Goal: Check status

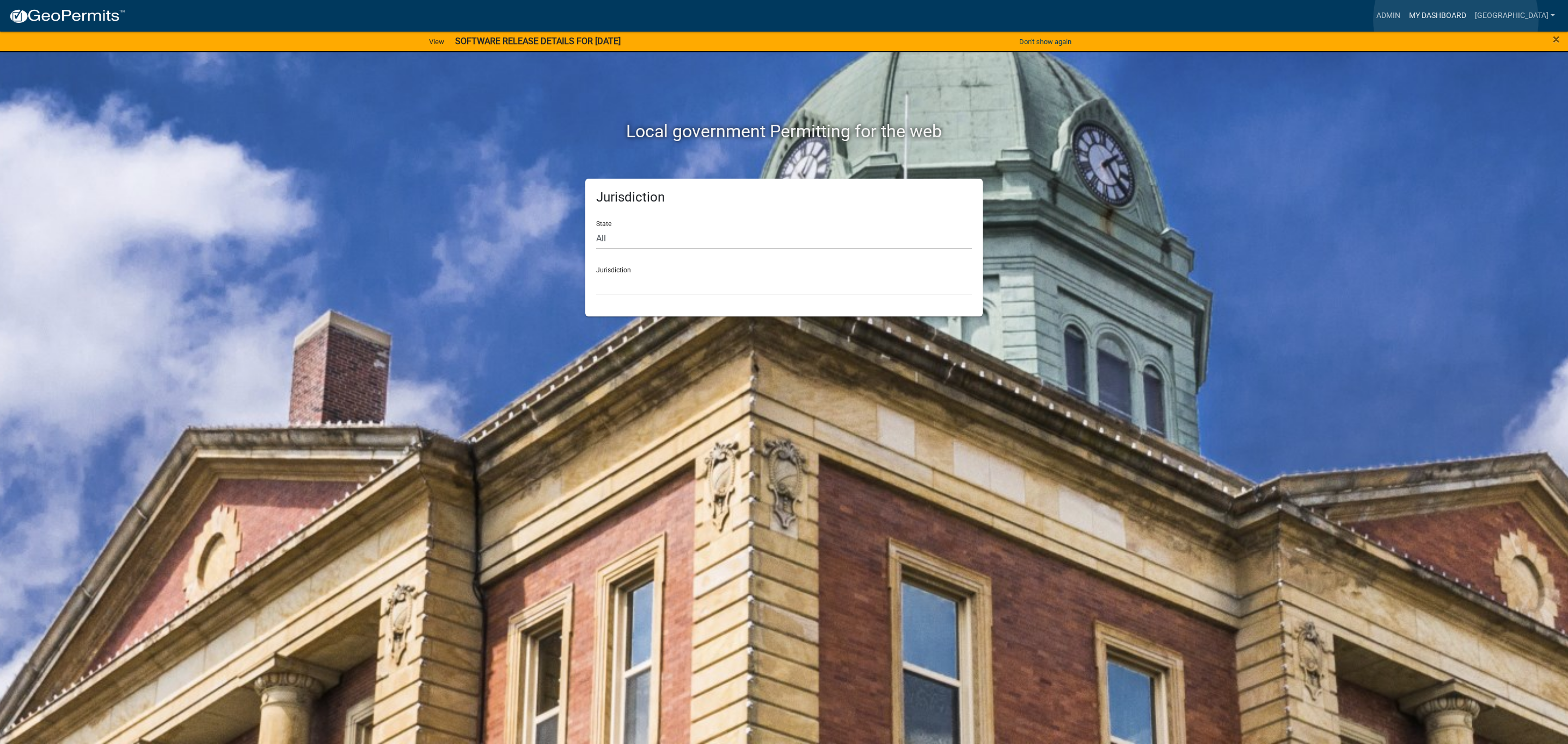
click at [1456, 19] on link "My Dashboard" at bounding box center [1437, 16] width 66 height 21
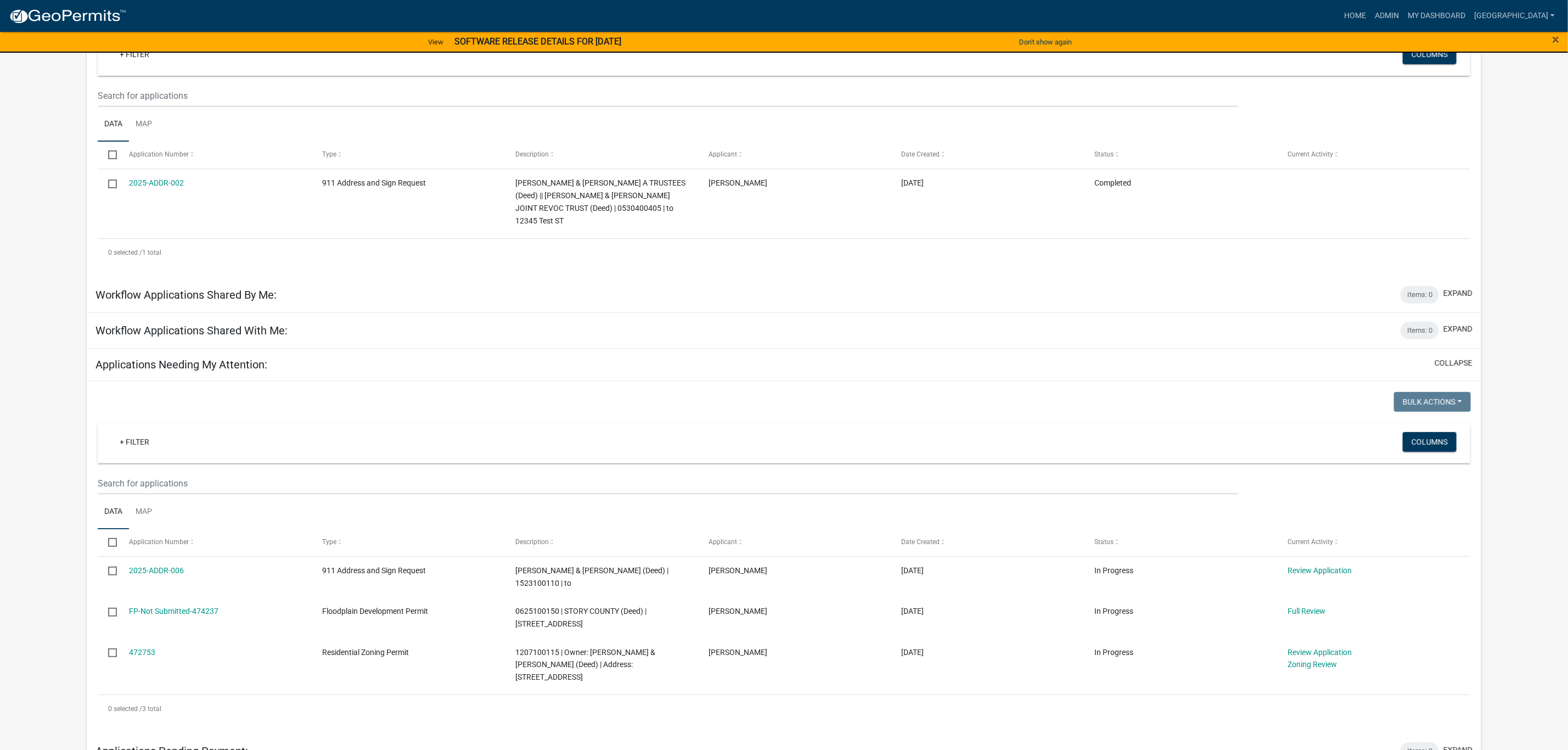
scroll to position [89, 0]
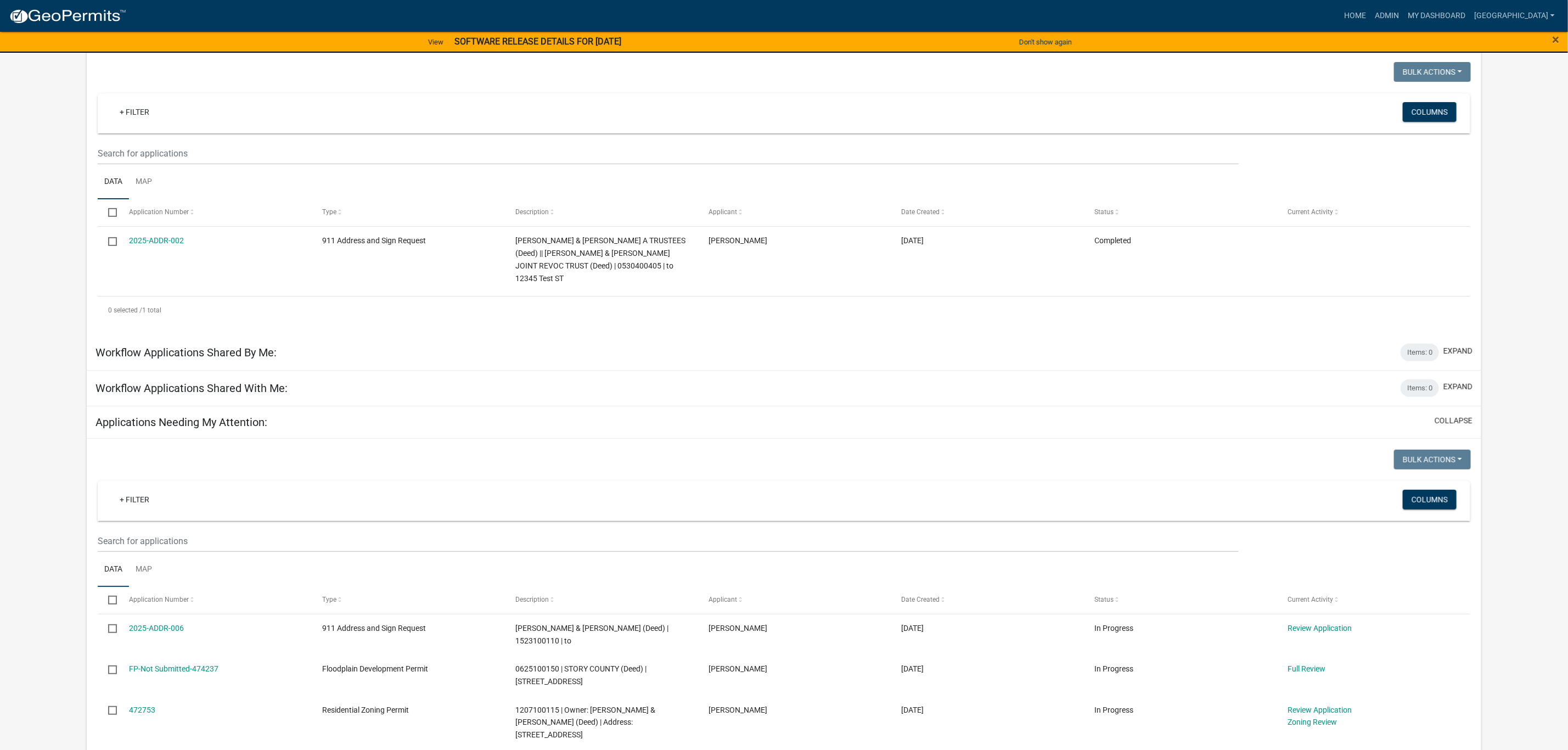
click at [165, 243] on link "2025-ADDR-002" at bounding box center [156, 240] width 55 height 9
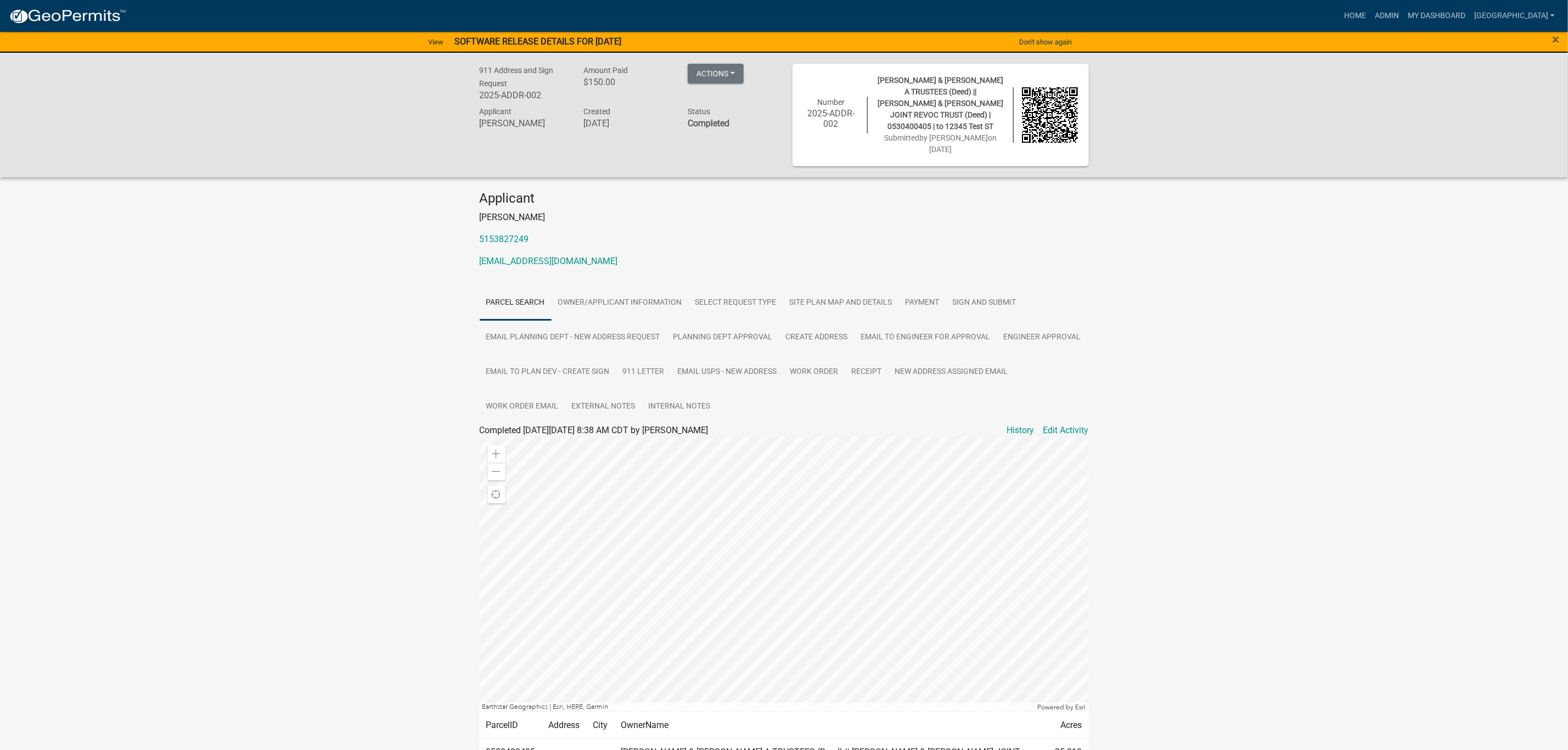
scroll to position [46, 0]
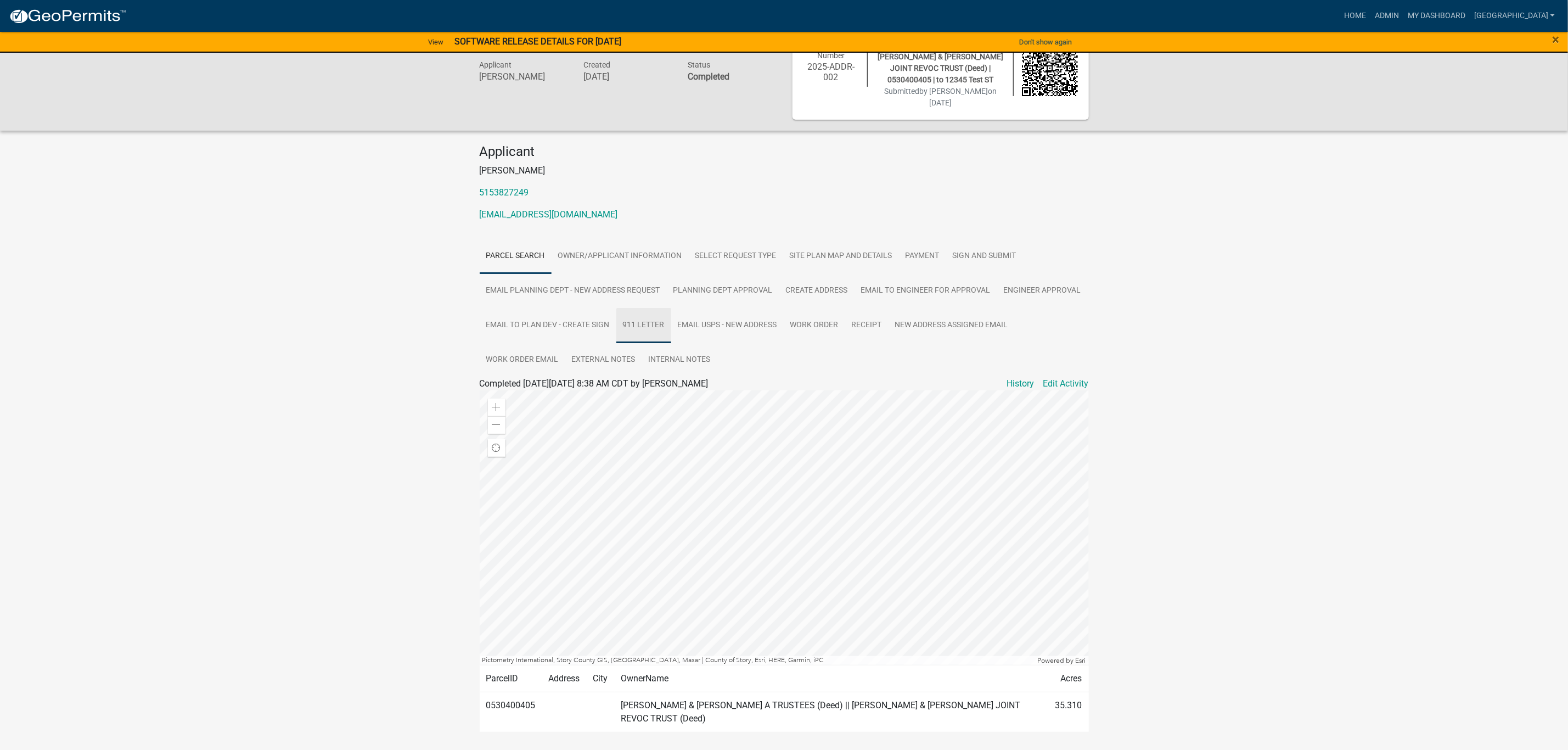
click at [621, 308] on link "911 Letter" at bounding box center [643, 325] width 55 height 35
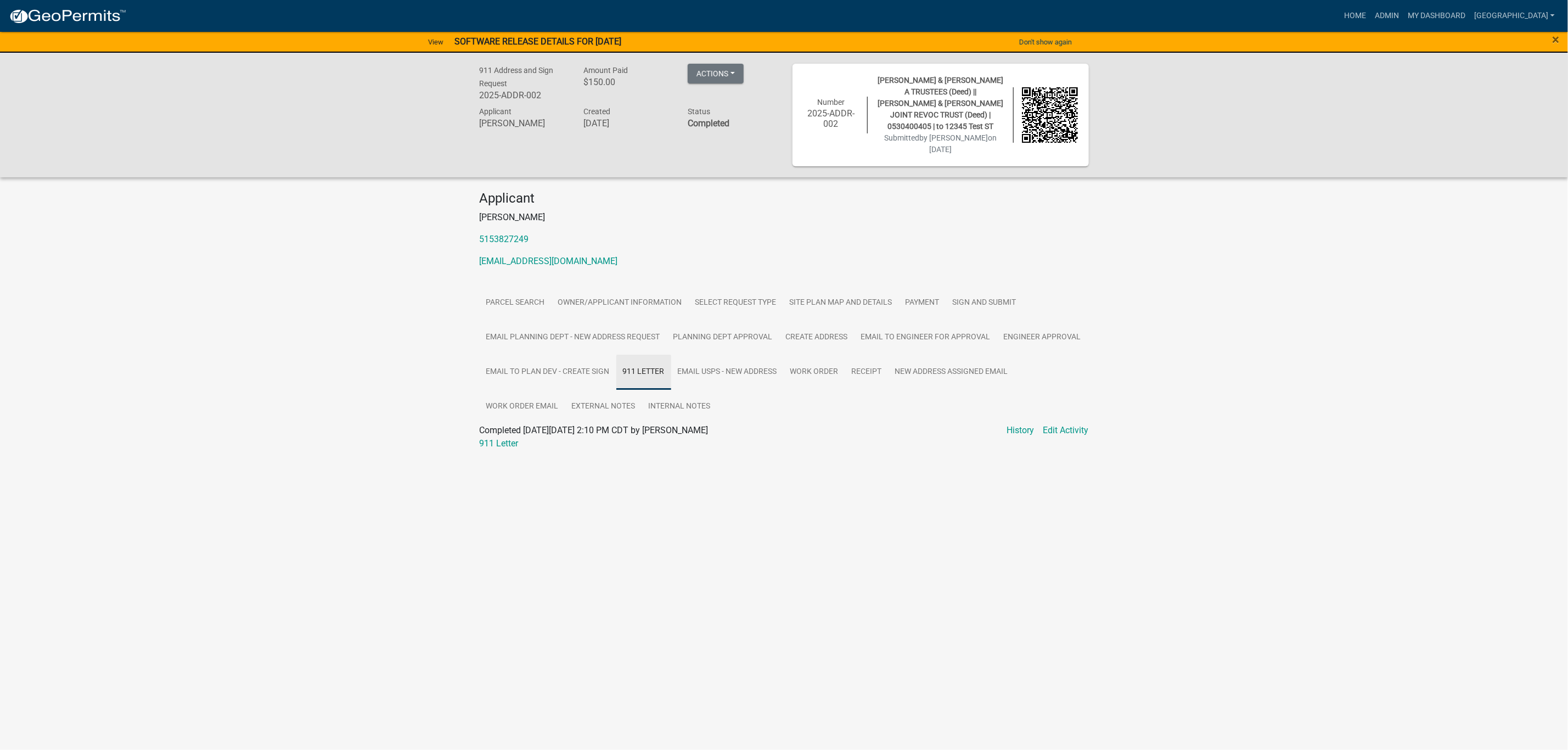
scroll to position [0, 0]
click at [727, 356] on link "Email USPS - new address" at bounding box center [733, 372] width 112 height 35
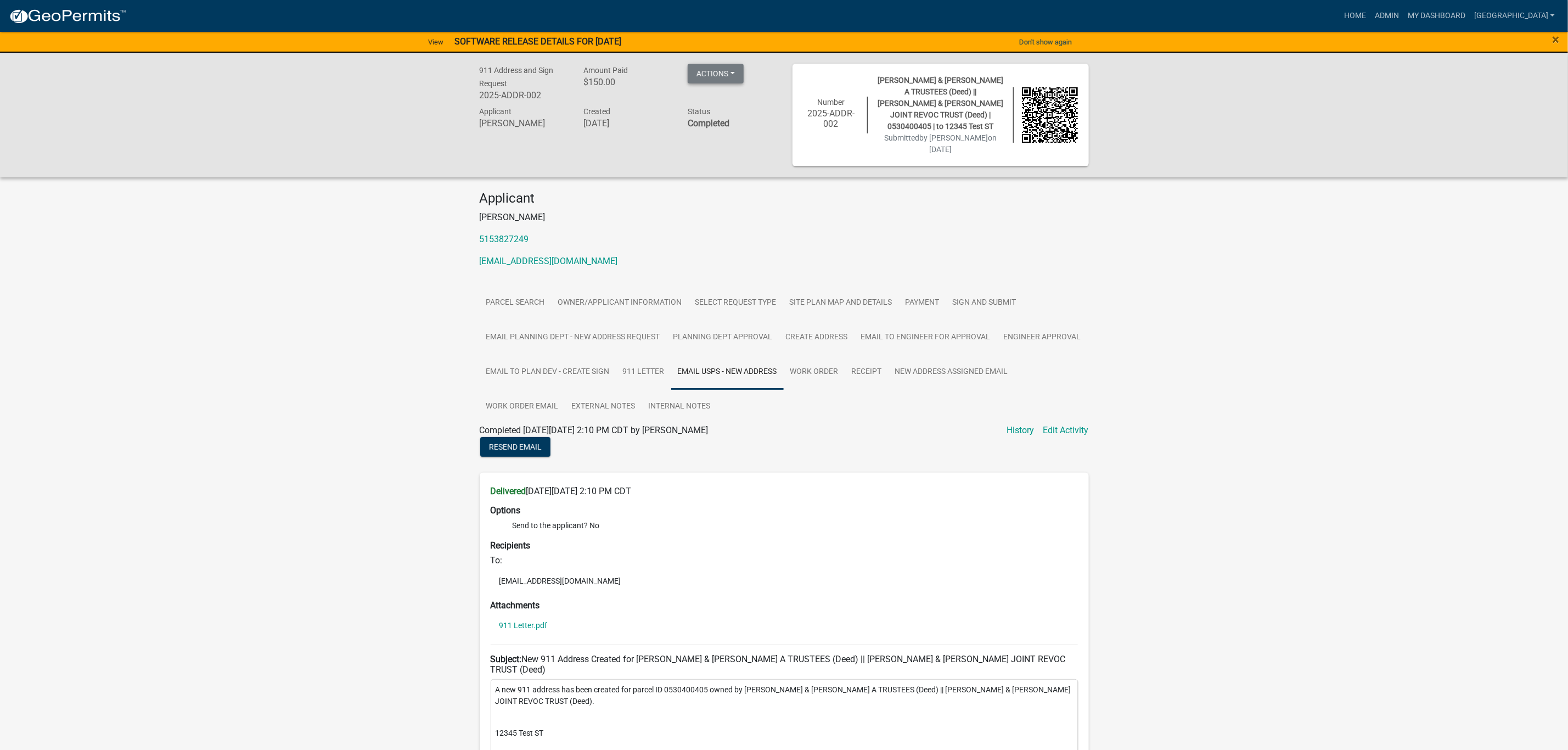
click at [702, 67] on button "Actions" at bounding box center [716, 73] width 56 height 19
click at [642, 211] on p "[PERSON_NAME]" at bounding box center [784, 218] width 609 height 13
click at [85, 16] on img at bounding box center [67, 16] width 118 height 16
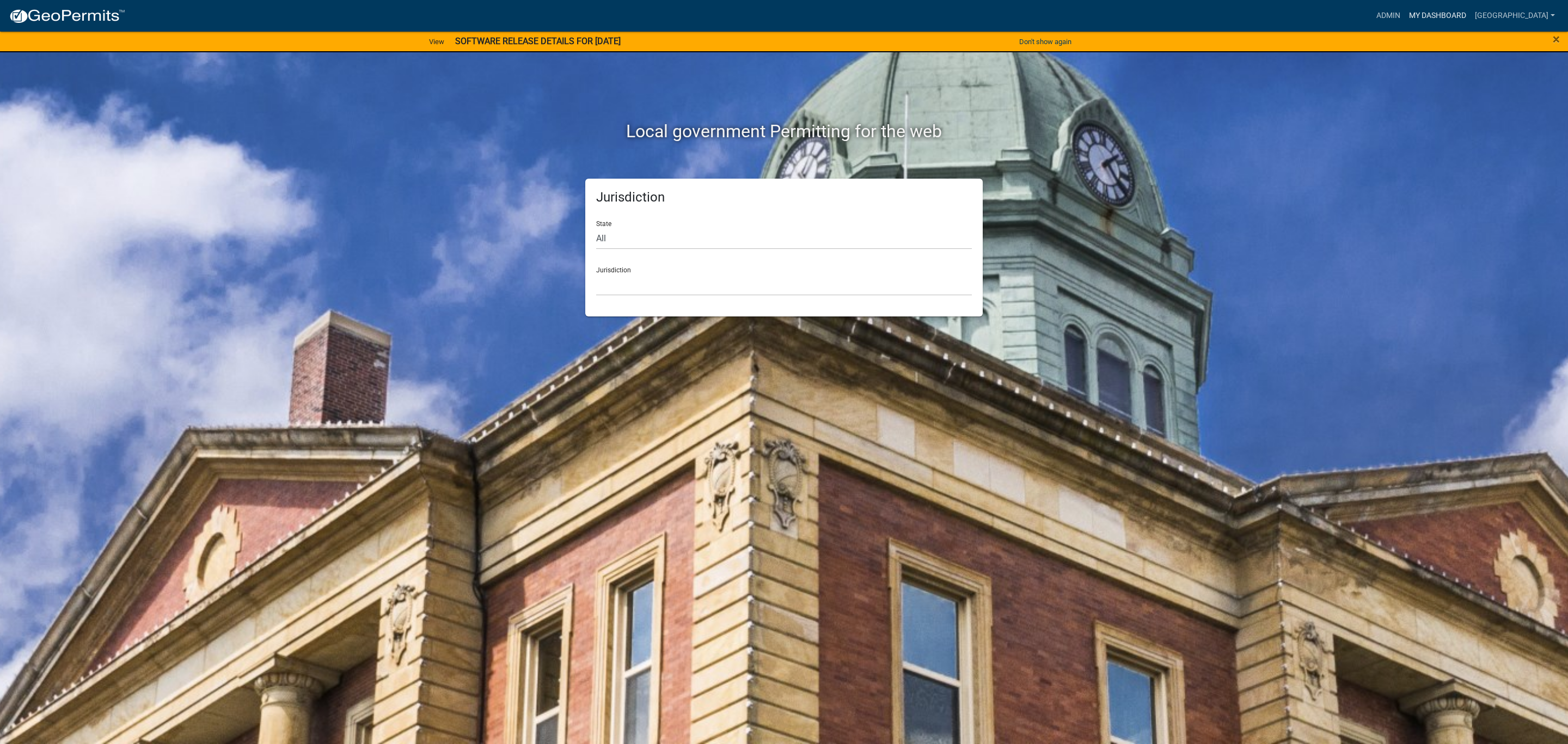
click at [1458, 20] on link "My Dashboard" at bounding box center [1437, 16] width 66 height 21
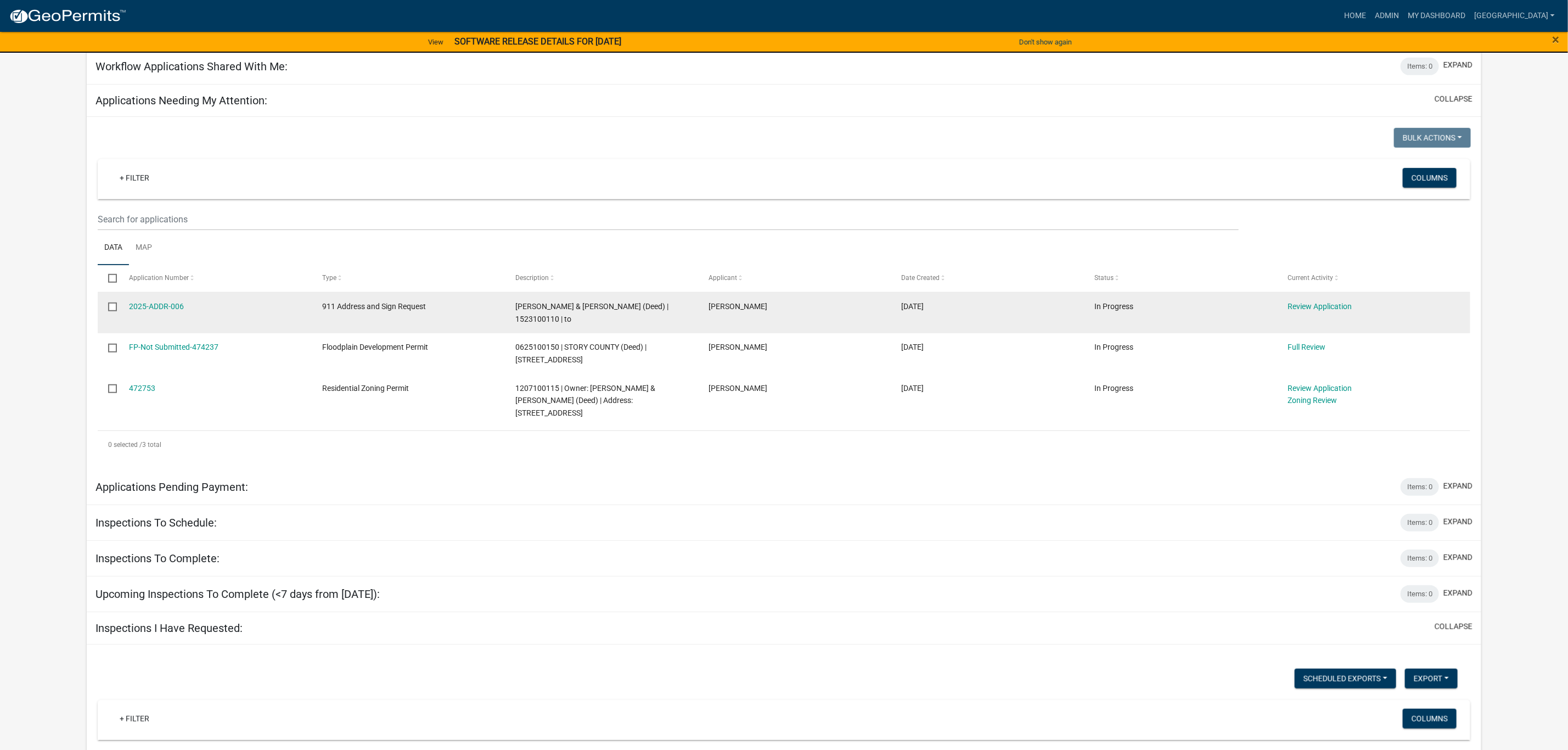
scroll to position [310, 0]
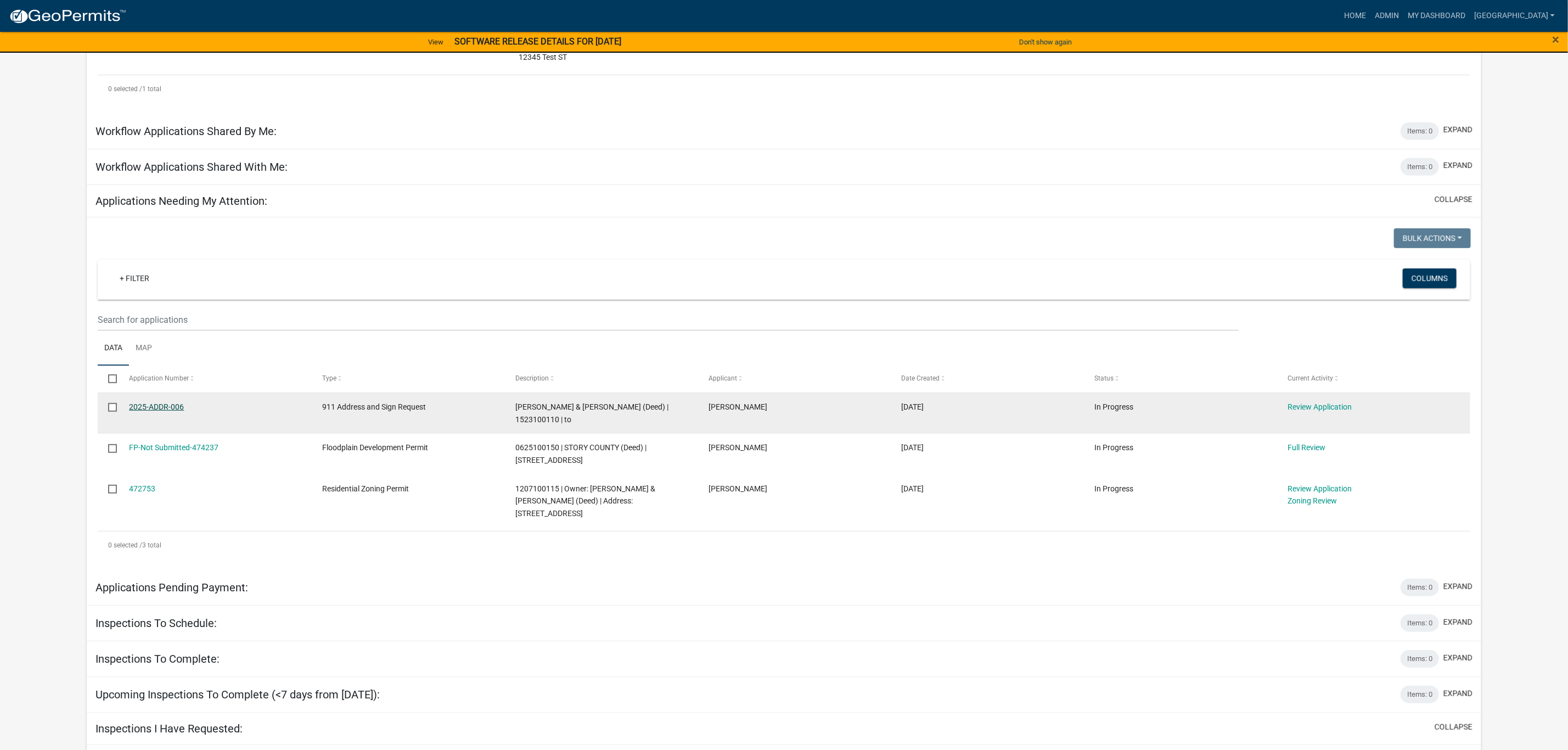
click at [162, 402] on link "2025-ADDR-006" at bounding box center [156, 406] width 55 height 9
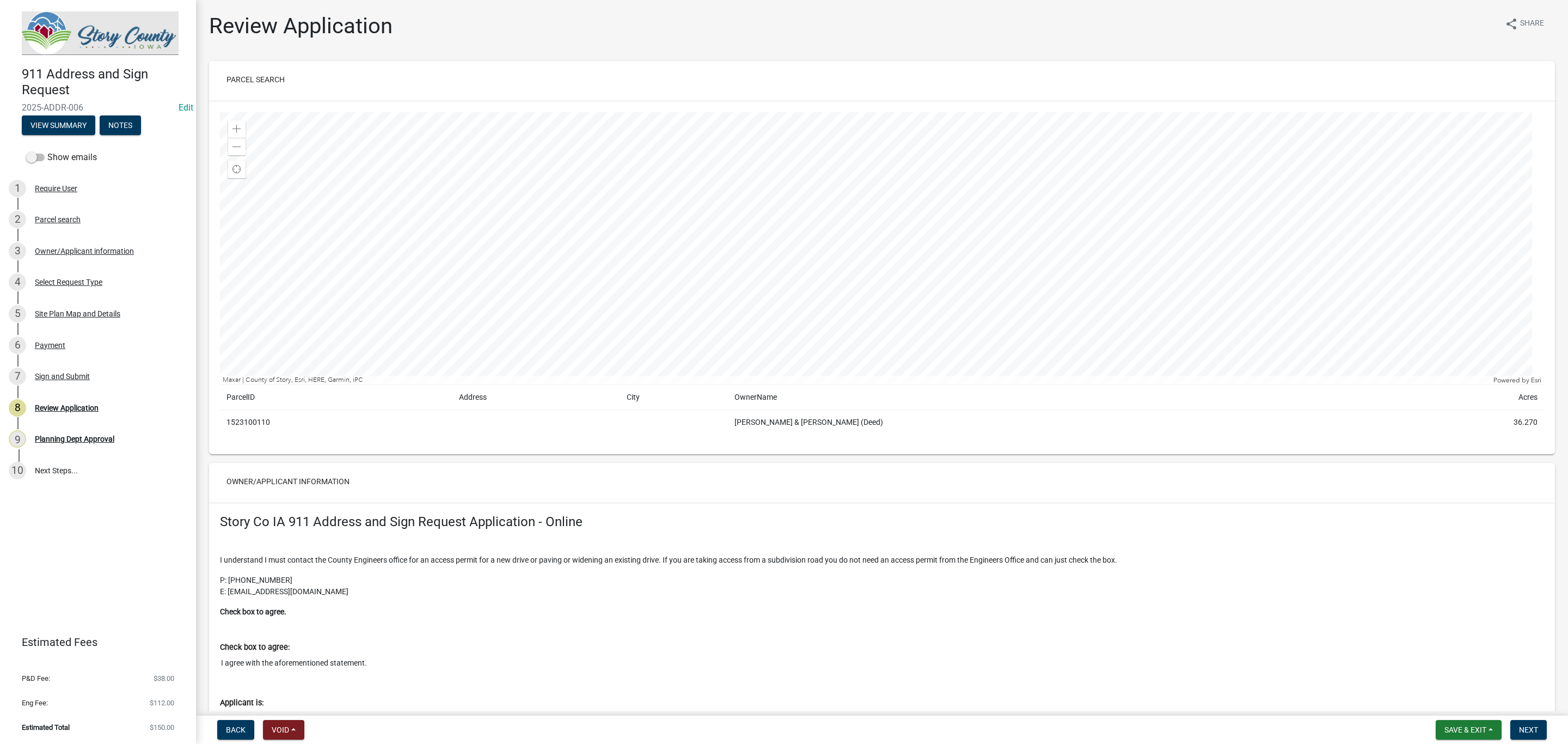
click at [236, 425] on td "1523100110" at bounding box center [336, 422] width 232 height 25
click at [238, 425] on td "1523100110" at bounding box center [336, 422] width 232 height 25
copy td "1523100110"
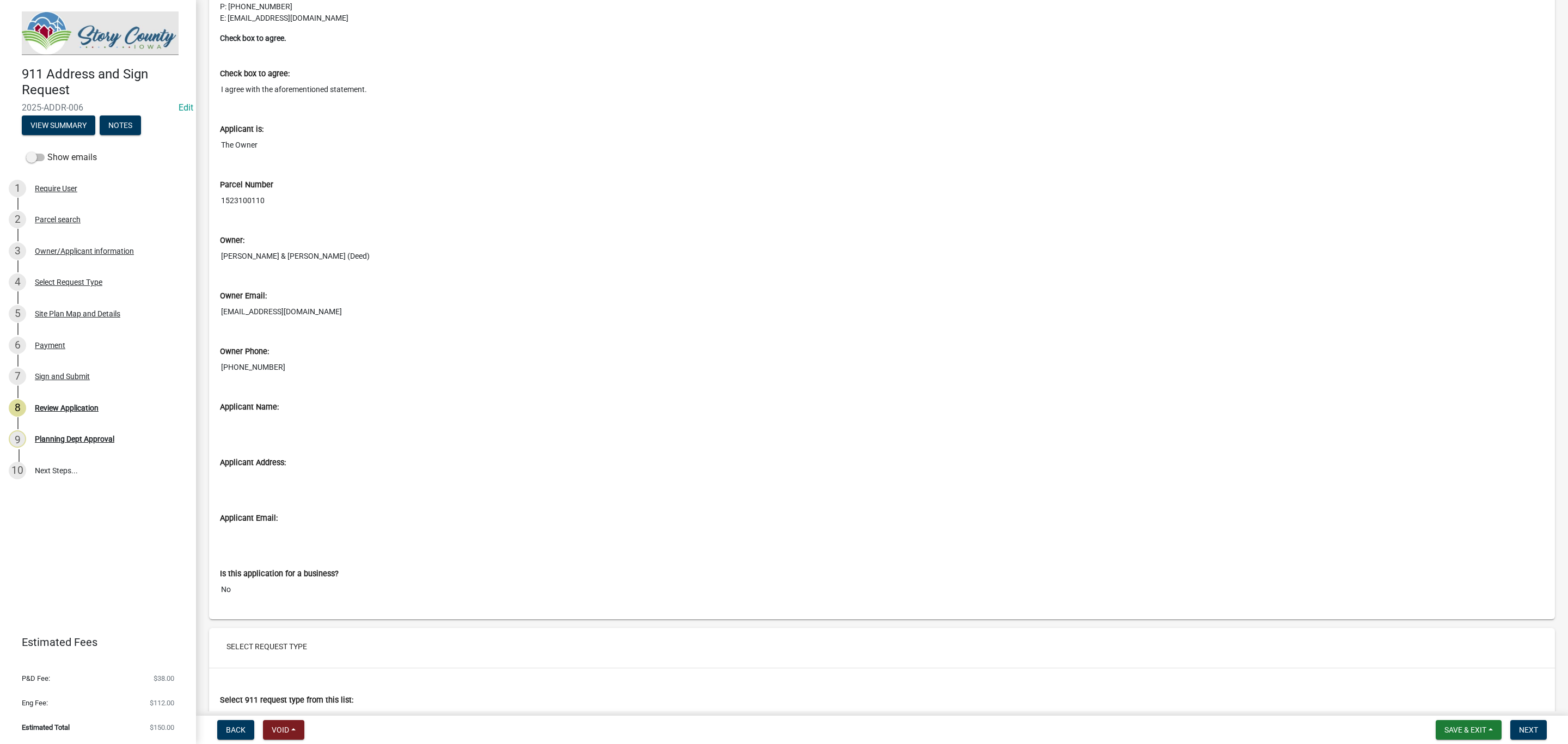
scroll to position [898, 0]
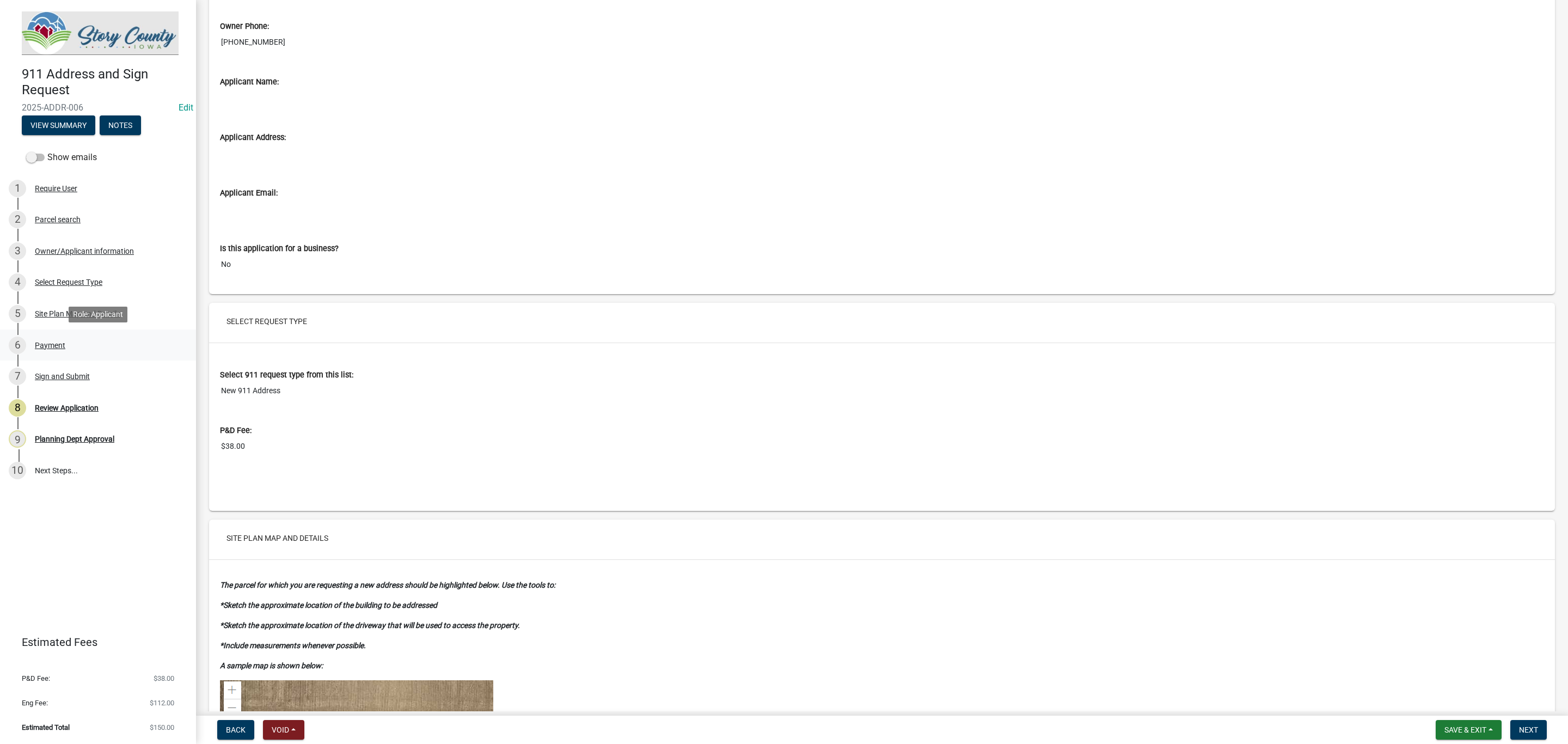
click at [61, 342] on div "Payment" at bounding box center [50, 345] width 30 height 7
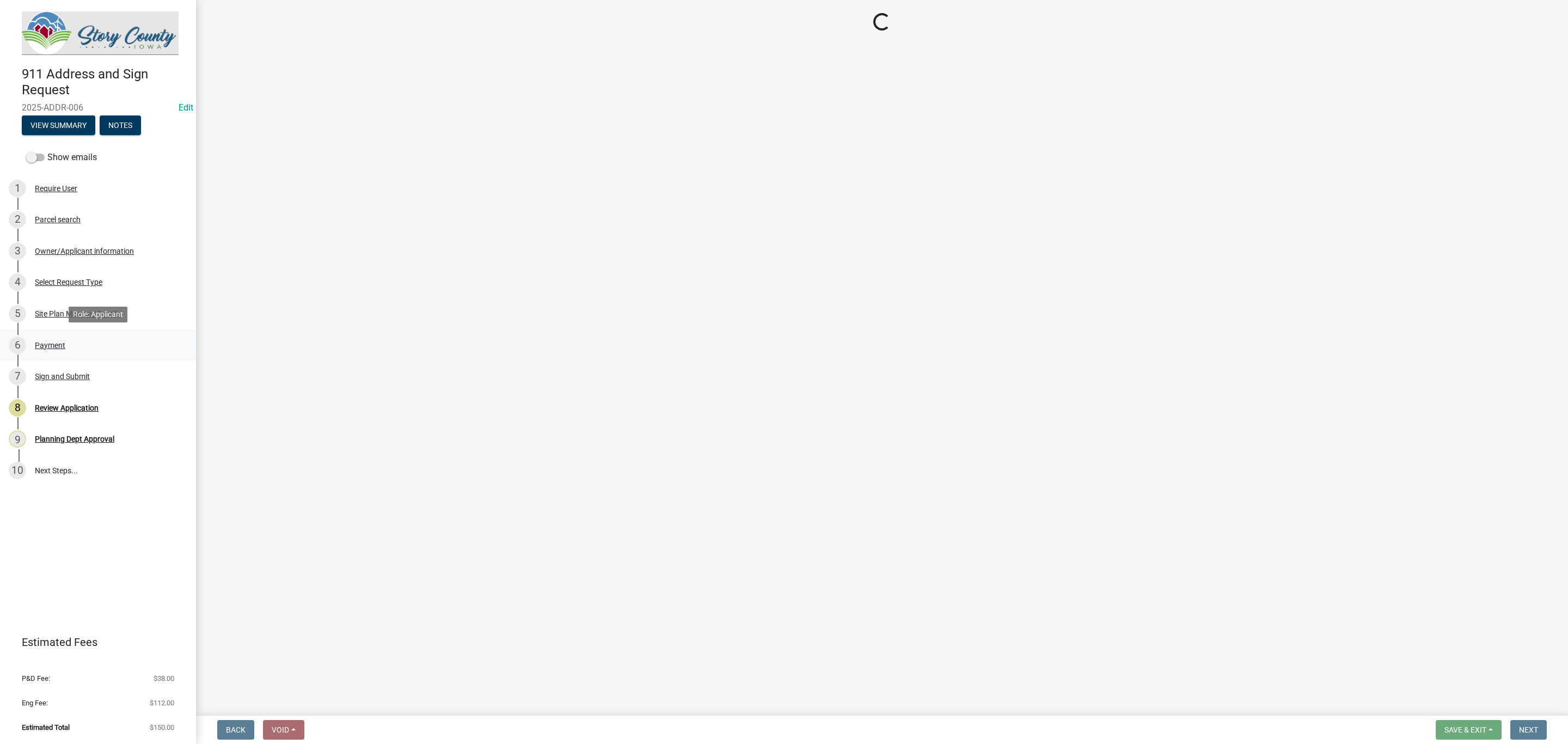
scroll to position [0, 0]
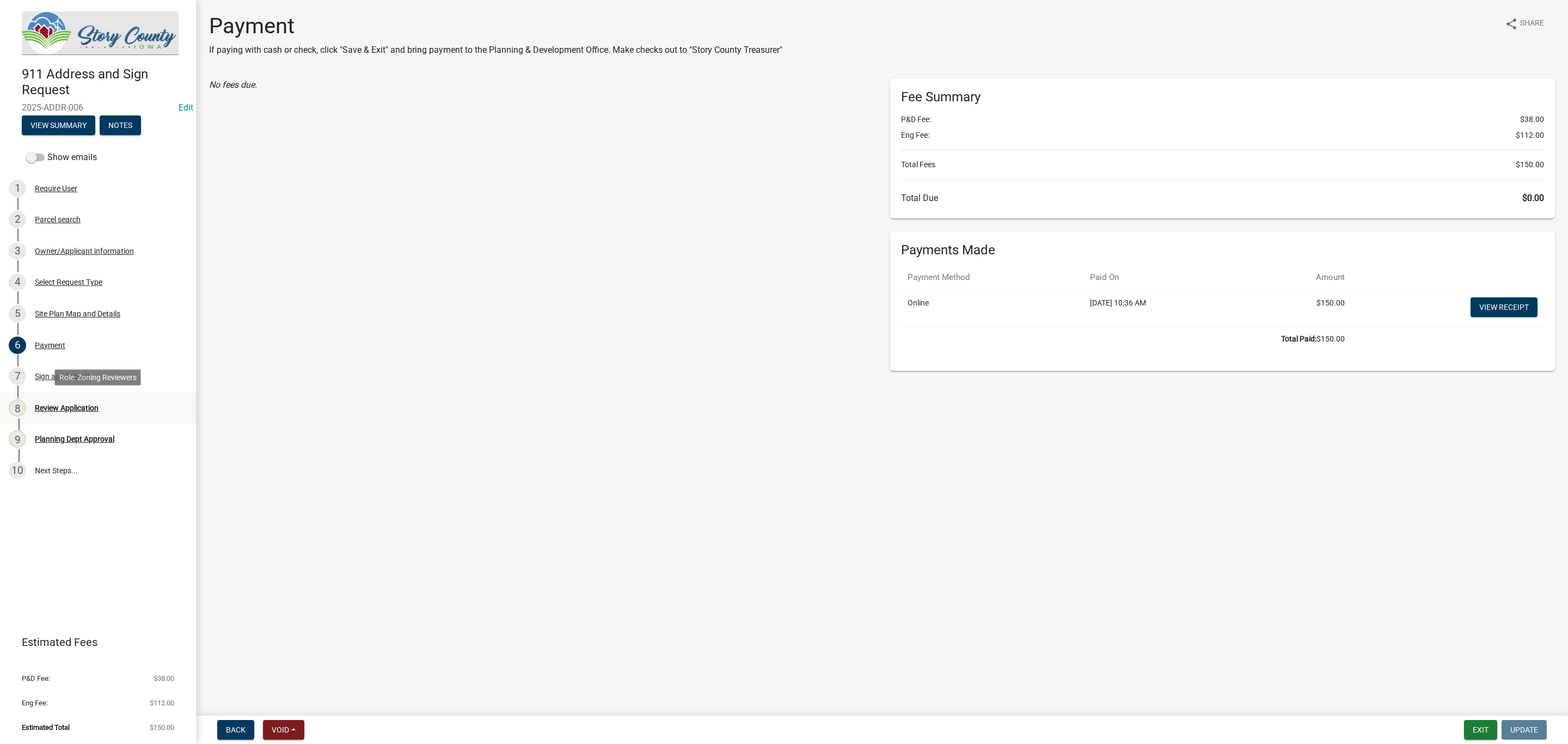
click at [72, 404] on div "Review Application" at bounding box center [67, 408] width 64 height 7
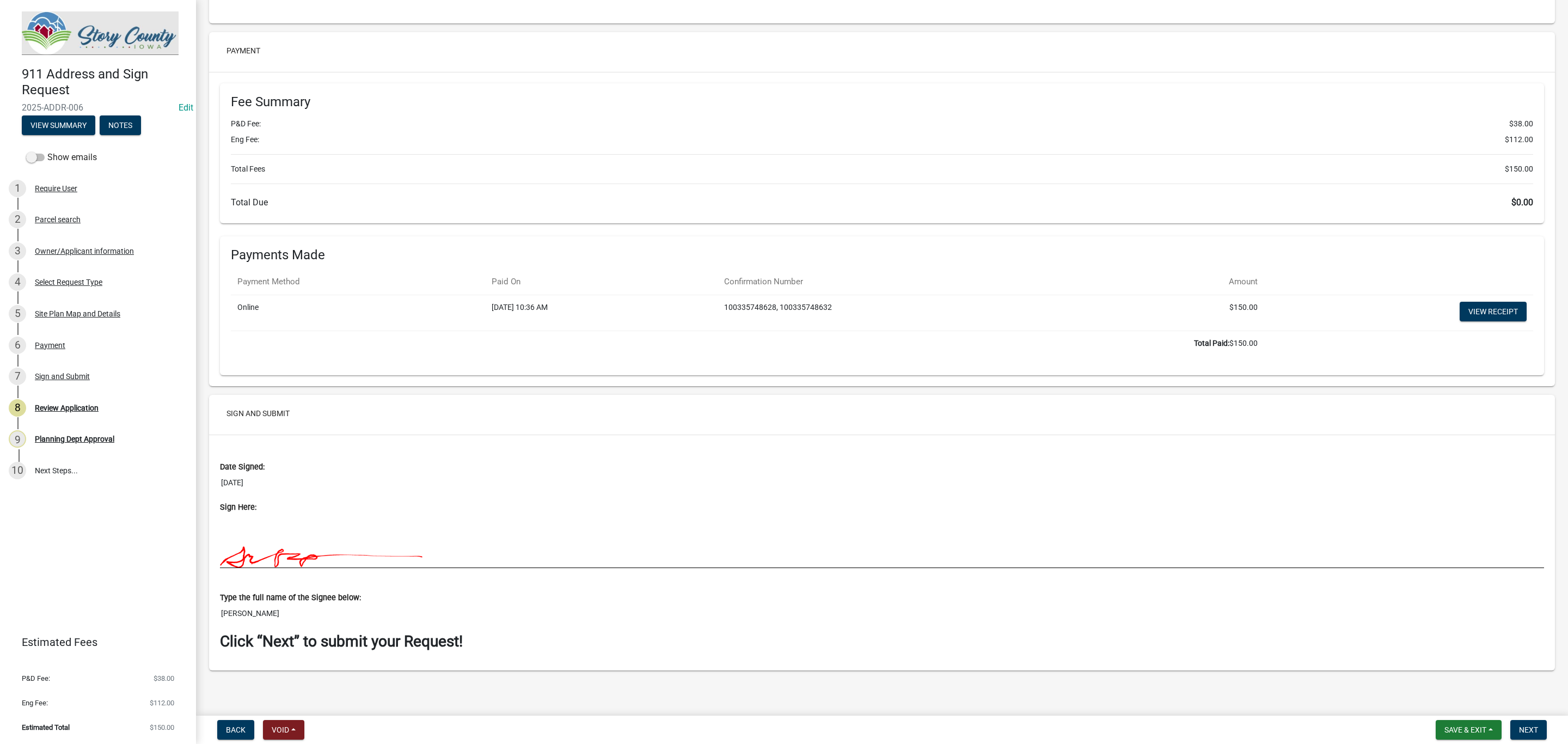
scroll to position [2155, 0]
